Goal: Find specific page/section: Find specific page/section

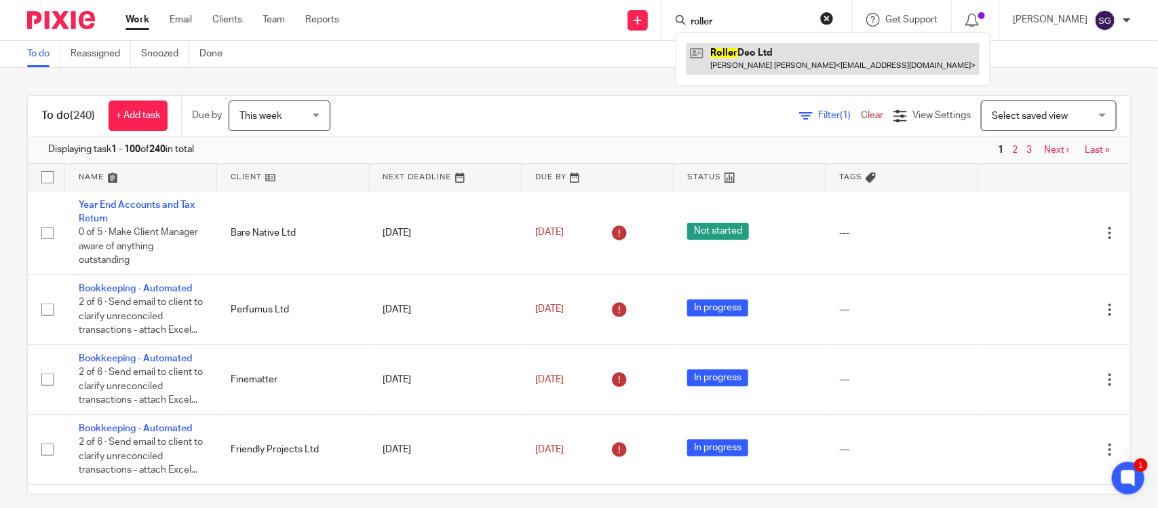
type input "roller"
click at [731, 52] on link at bounding box center [833, 58] width 293 height 31
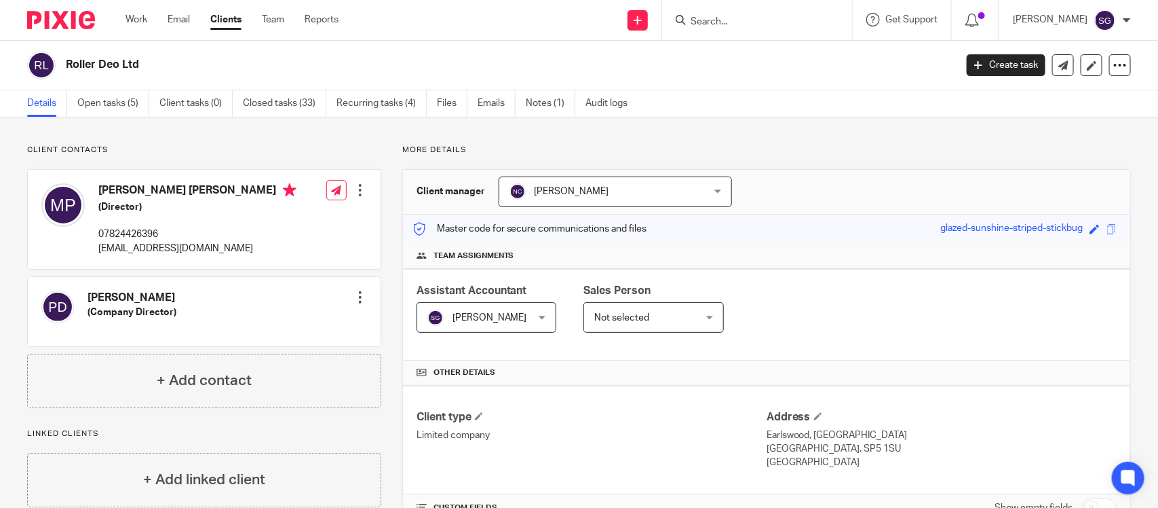
scroll to position [263, 0]
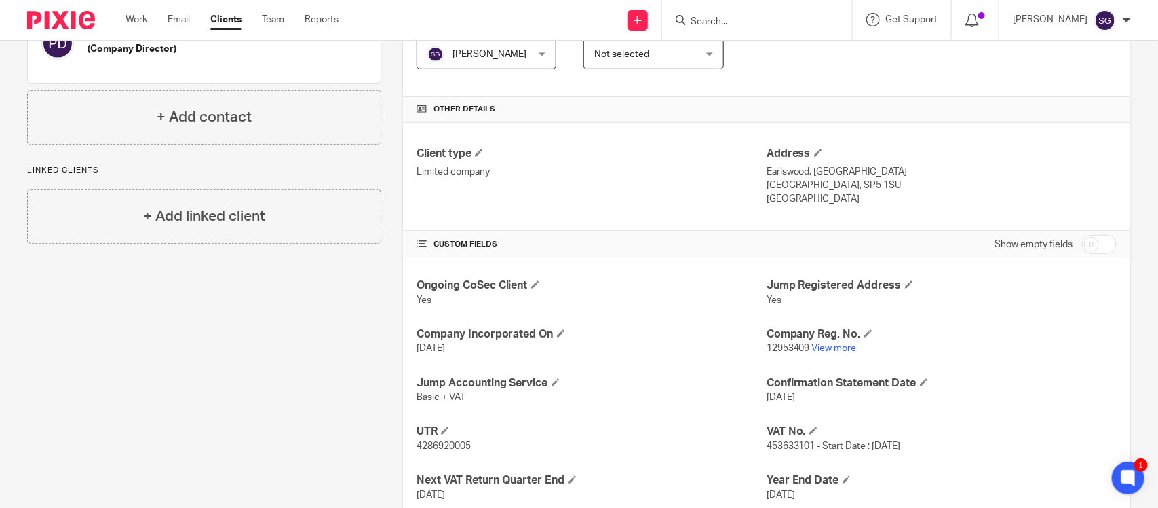
click at [833, 343] on link "View more" at bounding box center [834, 347] width 45 height 9
